Goal: Communication & Community: Answer question/provide support

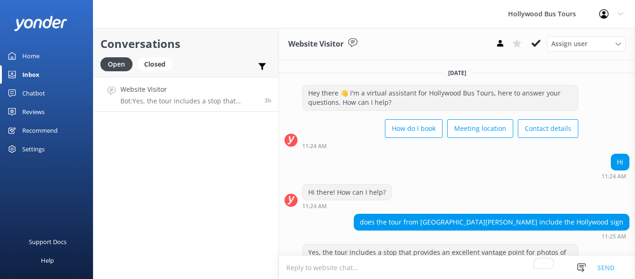
scroll to position [27, 0]
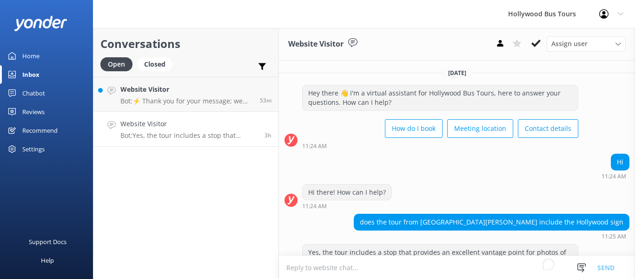
scroll to position [27, 0]
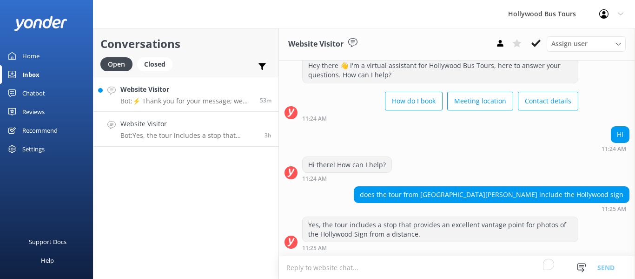
click at [177, 101] on p "Bot: ⚡ Thank you for your message; we are connecting you to a team member who w…" at bounding box center [186, 101] width 133 height 8
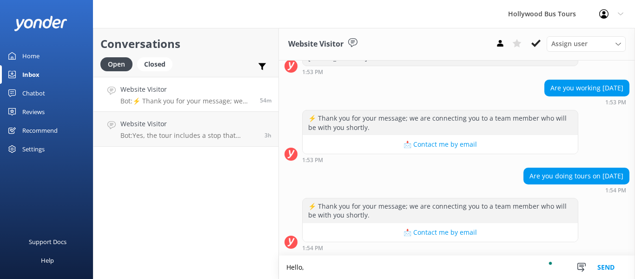
scroll to position [563, 0]
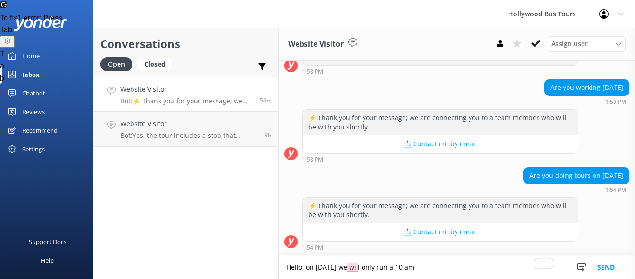
paste textarea "A Taste of LA: Half Day Tour of the BEST of [GEOGRAPHIC_DATA]"
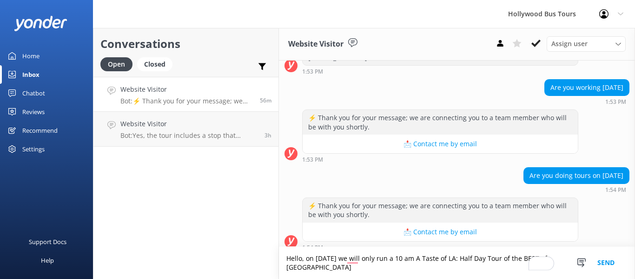
scroll to position [572, 0]
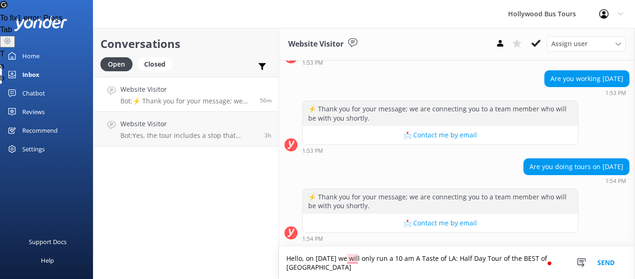
click at [439, 259] on textarea "Hello, on [DATE] we will only run a 10 am A Taste of LA: Half Day Tour of the B…" at bounding box center [457, 262] width 356 height 32
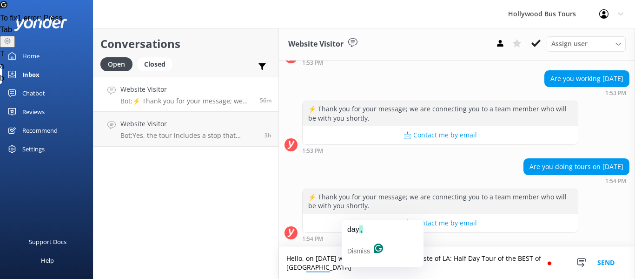
click at [352, 258] on textarea "Hello, on [DATE] we will only run a 10 am Taste of LA: Half Day Tour of the BES…" at bounding box center [457, 262] width 356 height 32
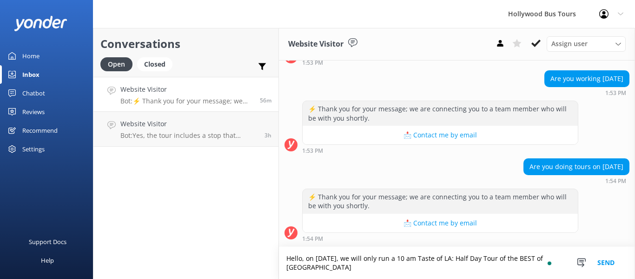
click at [340, 264] on textarea "Hello, on [DATE], we will only run a 10 am Taste of LA: Half Day Tour of the BE…" at bounding box center [457, 262] width 356 height 32
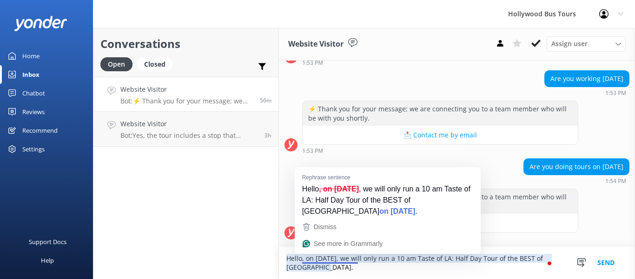
click at [336, 257] on textarea "Hello, on [DATE], we will only run a 10 am Taste of LA: Half Day Tour of the BE…" at bounding box center [457, 262] width 356 height 32
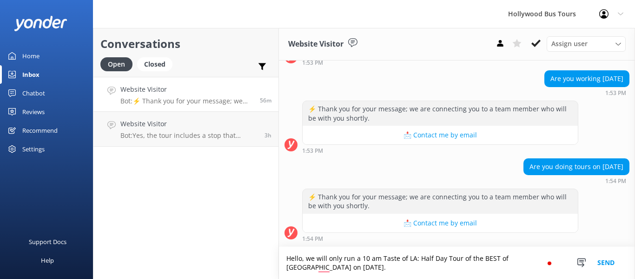
type textarea "Hello, we will only run a 10 am Taste of LA: Half Day Tour of the BEST of [GEOG…"
click at [606, 262] on button "Send" at bounding box center [606, 262] width 35 height 32
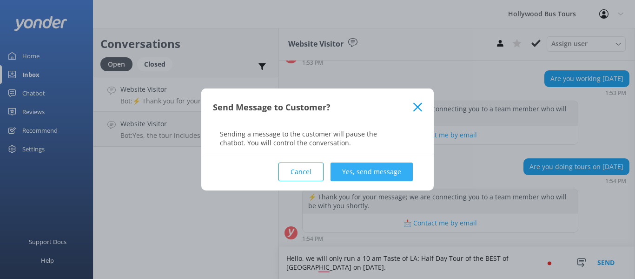
click at [355, 174] on button "Yes, send message" at bounding box center [372, 171] width 82 height 19
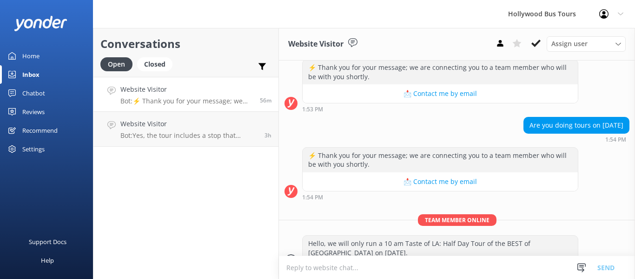
scroll to position [632, 0]
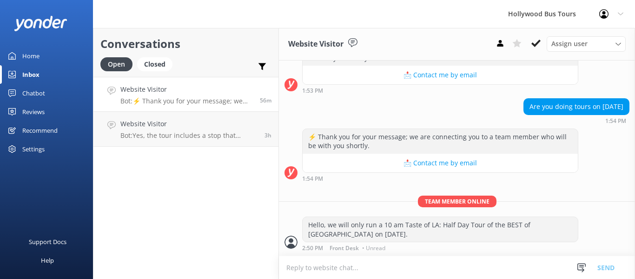
click at [299, 259] on textarea "To enrich screen reader interactions, please activate Accessibility in Grammarl…" at bounding box center [457, 267] width 356 height 23
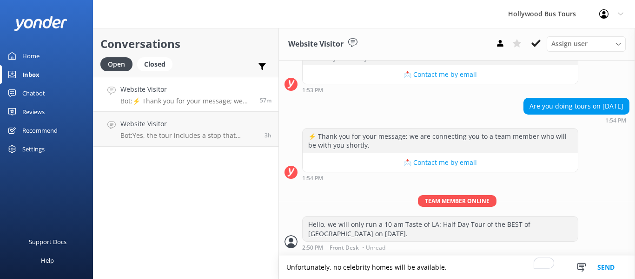
type textarea "Unfortunately, no celebrity homes will be available."
click at [612, 270] on button "Send" at bounding box center [606, 266] width 35 height 23
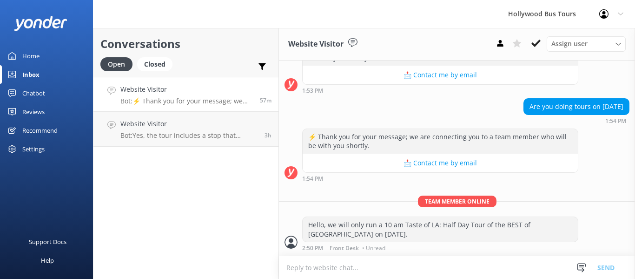
scroll to position [662, 0]
